Goal: Task Accomplishment & Management: Use online tool/utility

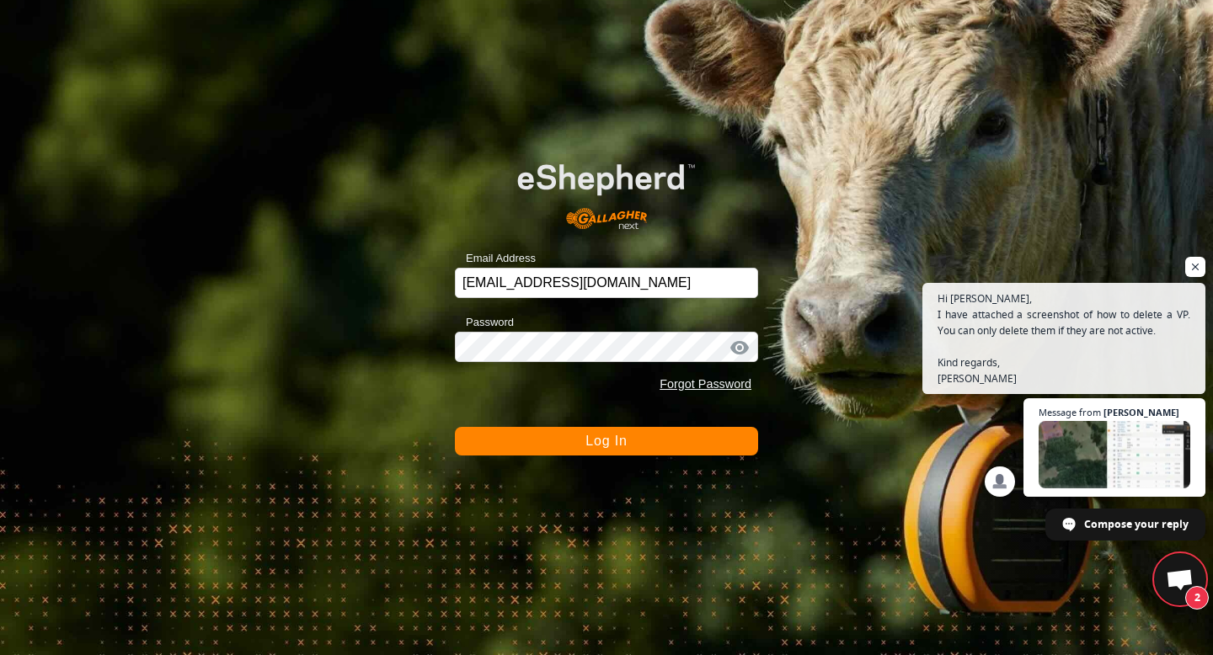
click at [631, 435] on button "Log In" at bounding box center [606, 441] width 303 height 29
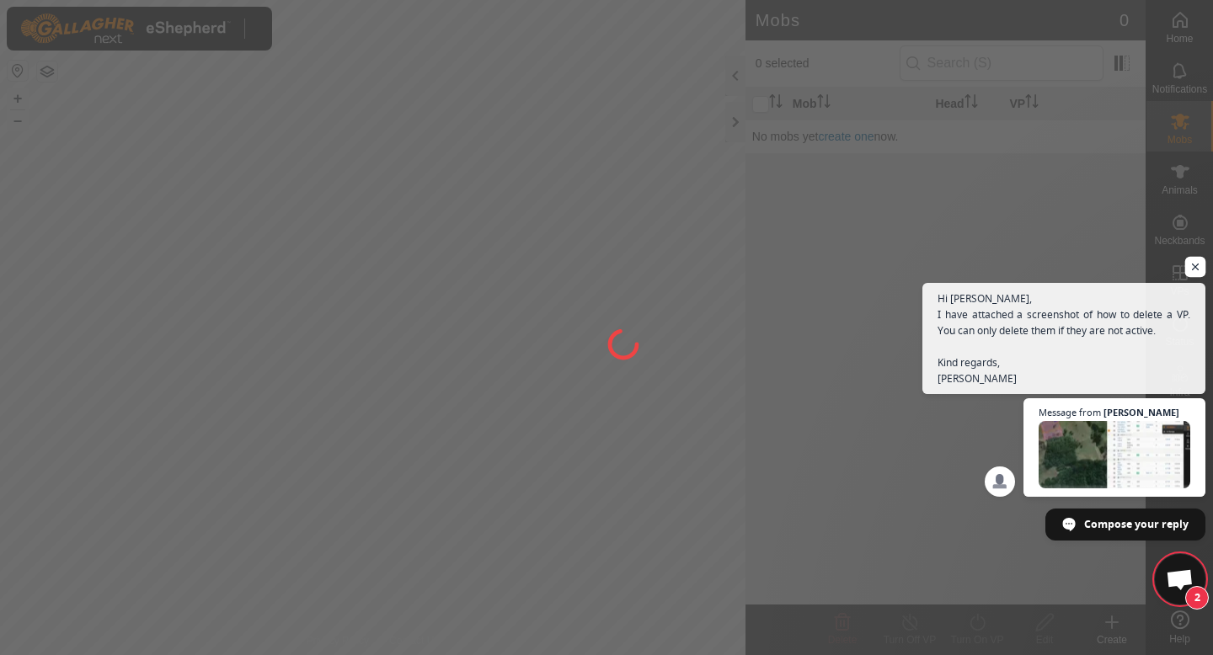
click at [1192, 269] on span "Open chat" at bounding box center [1195, 267] width 21 height 21
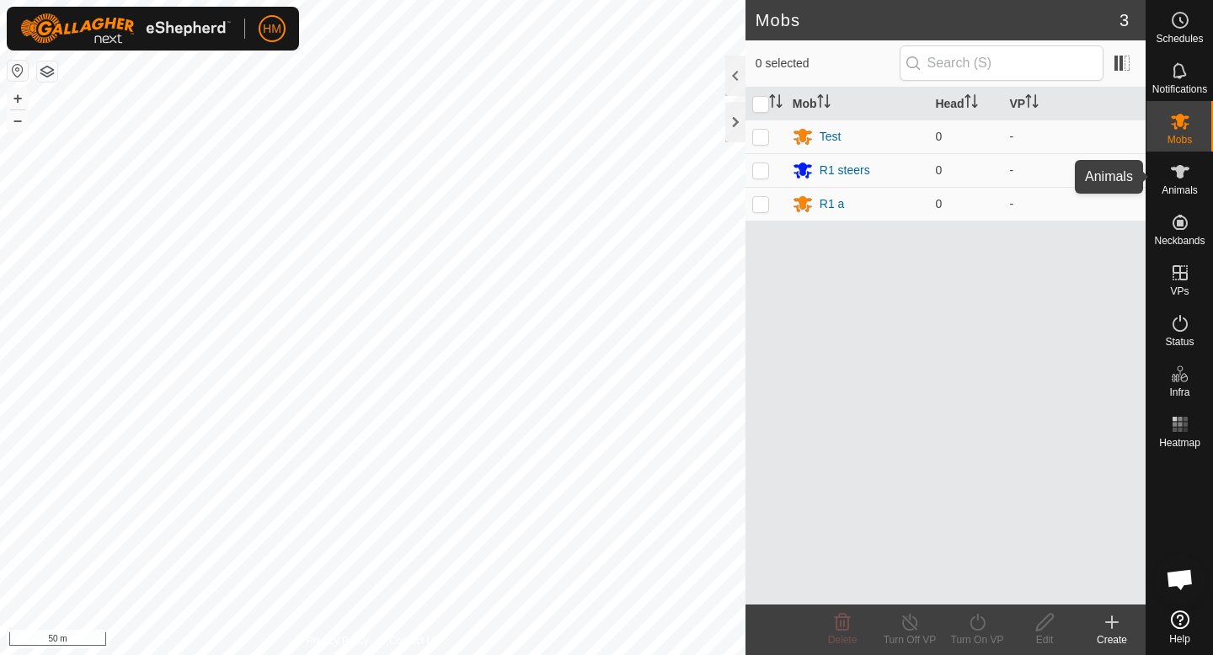
click at [1178, 173] on icon at bounding box center [1180, 171] width 19 height 13
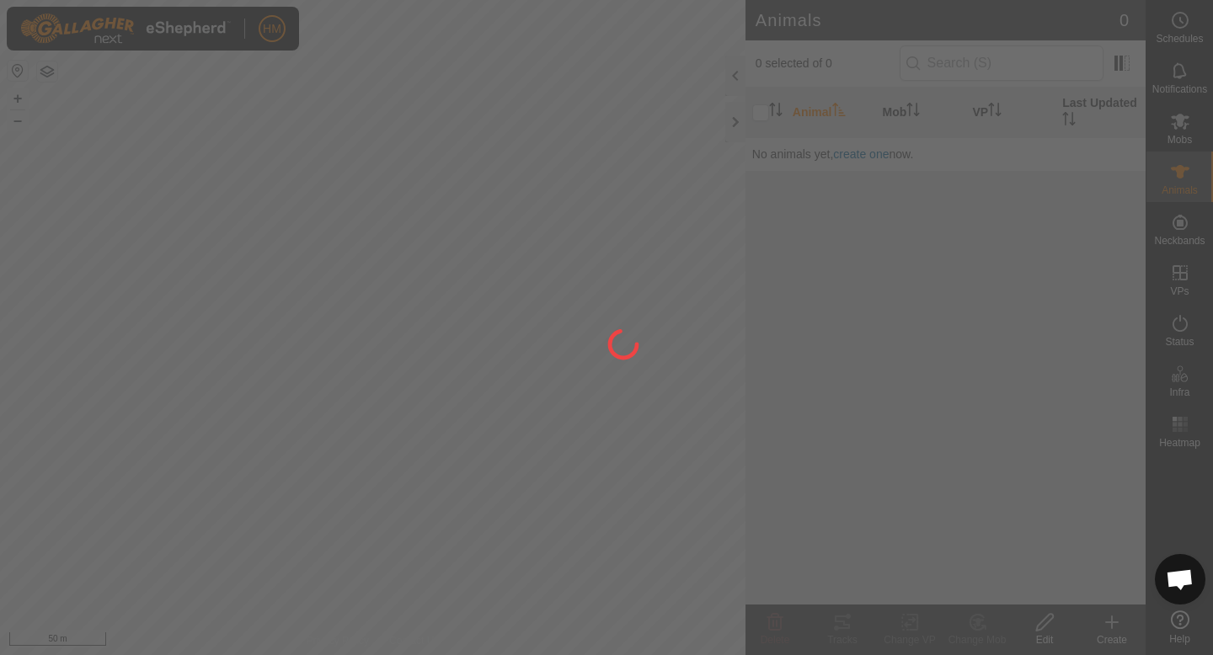
click at [1187, 225] on div at bounding box center [606, 327] width 1213 height 655
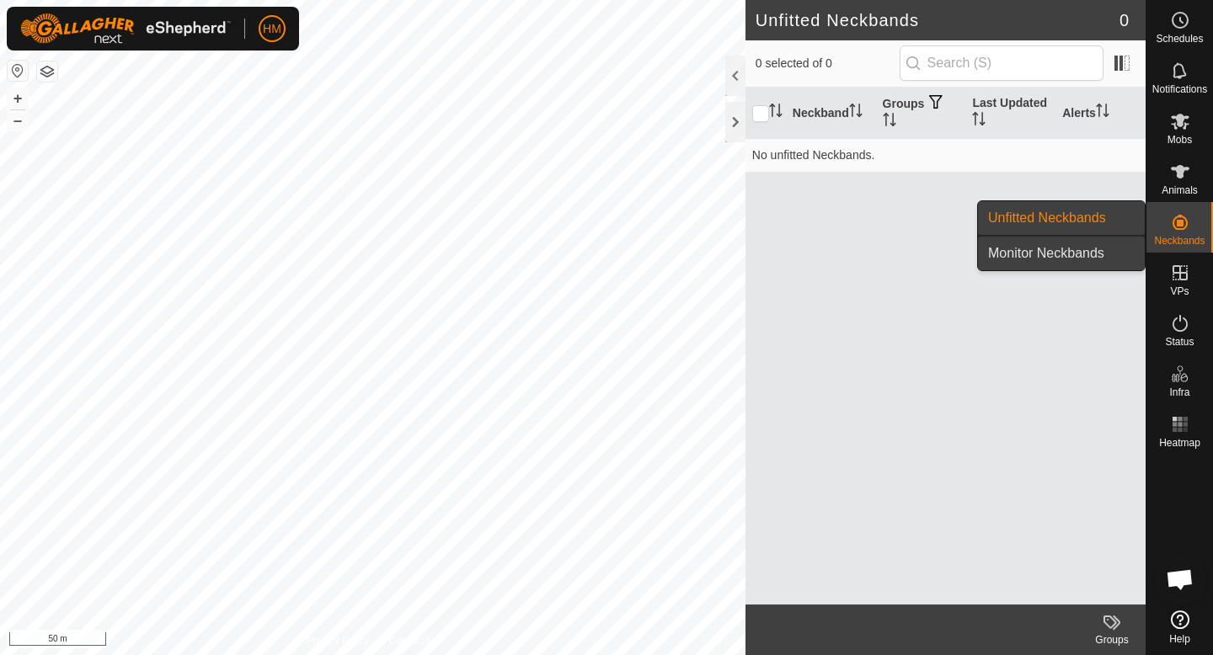
click at [1057, 237] on link "Monitor Neckbands" at bounding box center [1061, 254] width 167 height 34
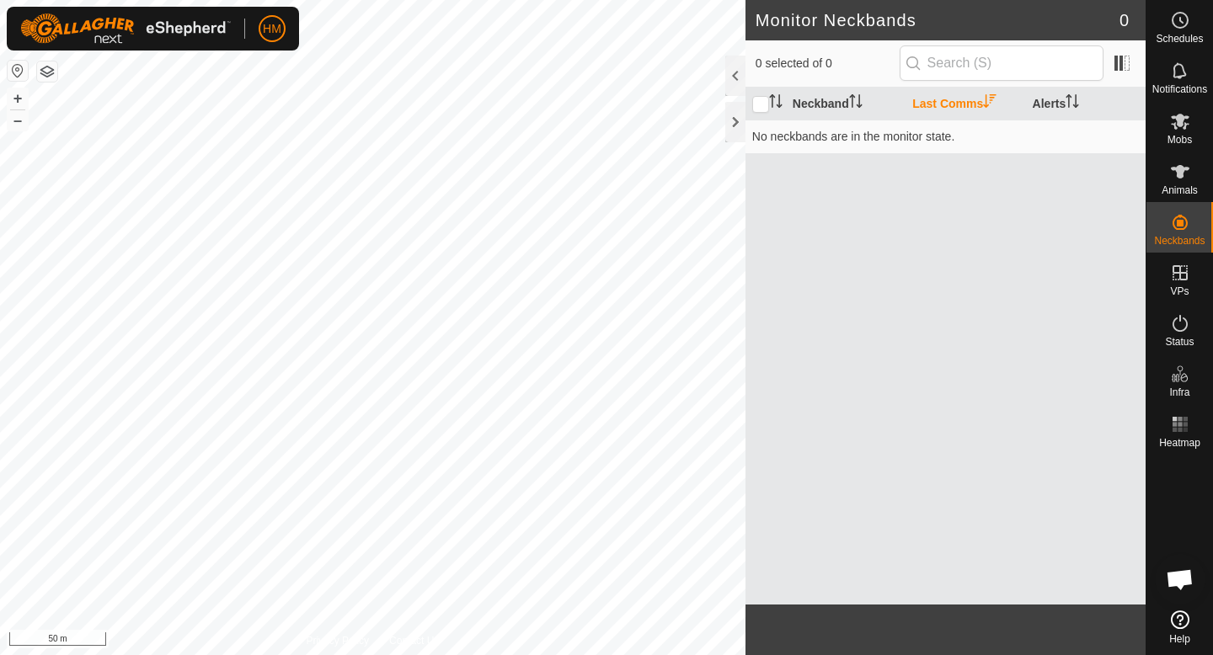
click at [1182, 616] on icon at bounding box center [1180, 620] width 19 height 19
